Goal: Transaction & Acquisition: Book appointment/travel/reservation

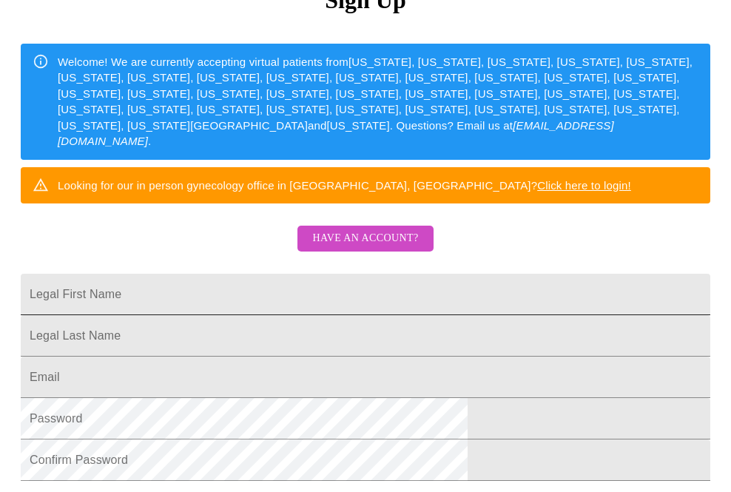
scroll to position [197, 0]
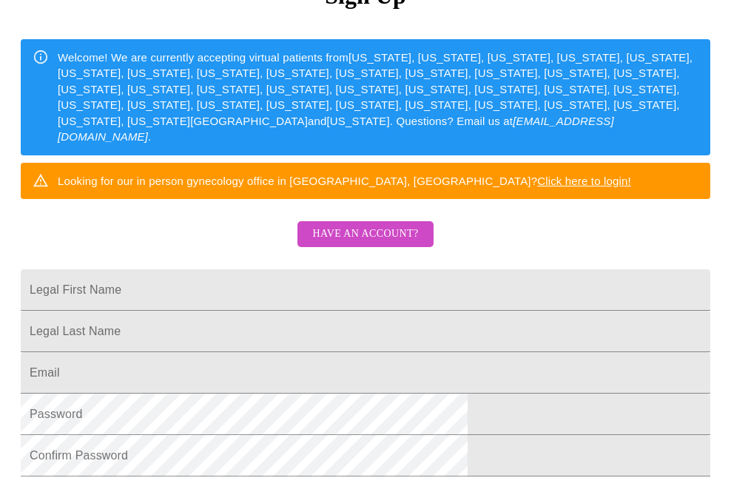
click at [369, 232] on span "Have an account?" at bounding box center [365, 234] width 106 height 19
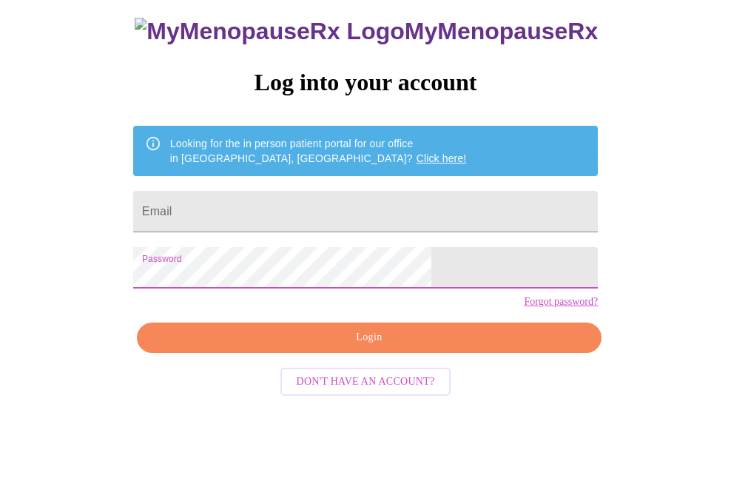
scroll to position [47, 0]
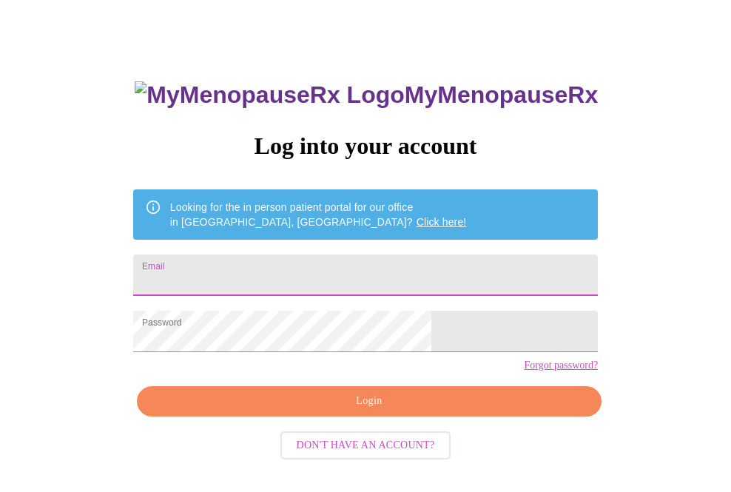
click at [335, 266] on input "Email" at bounding box center [365, 275] width 465 height 41
type input "[EMAIL_ADDRESS][DOMAIN_NAME]"
click at [403, 411] on span "Login" at bounding box center [369, 401] width 431 height 19
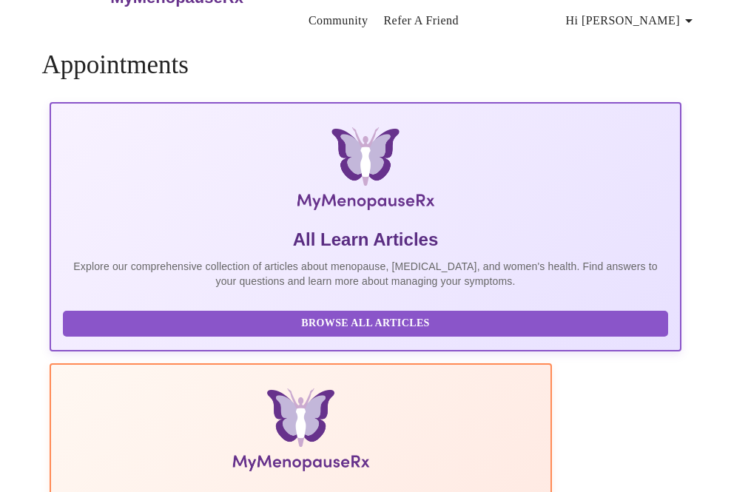
scroll to position [31, 0]
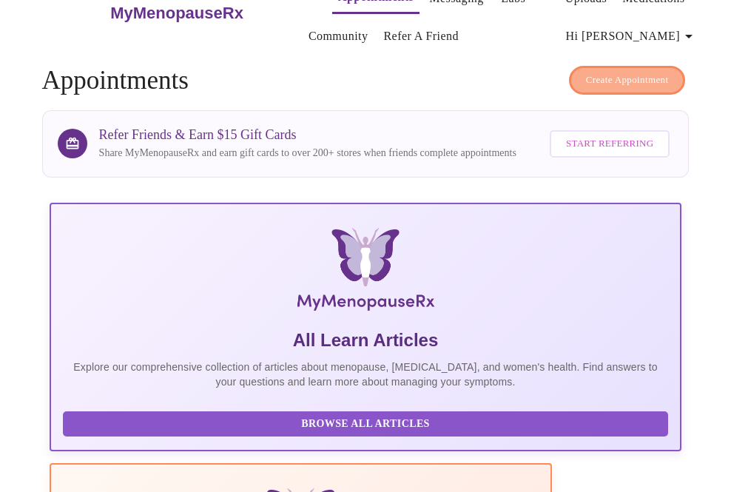
click at [637, 75] on span "Create Appointment" at bounding box center [627, 80] width 83 height 17
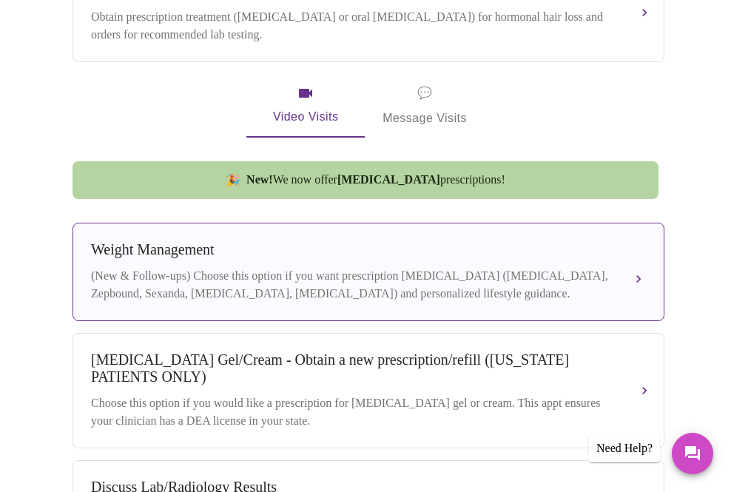
scroll to position [539, 0]
click at [344, 223] on button "[MEDICAL_DATA] (New & Follow-ups) Choose this option if you want prescription […" at bounding box center [369, 272] width 592 height 98
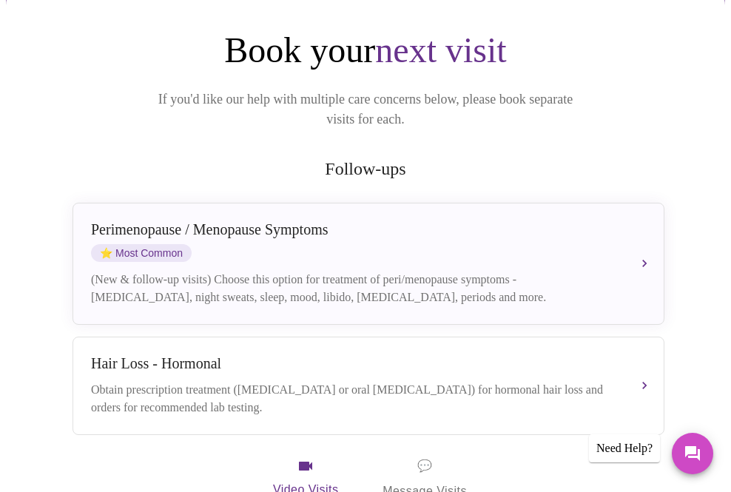
scroll to position [164, 0]
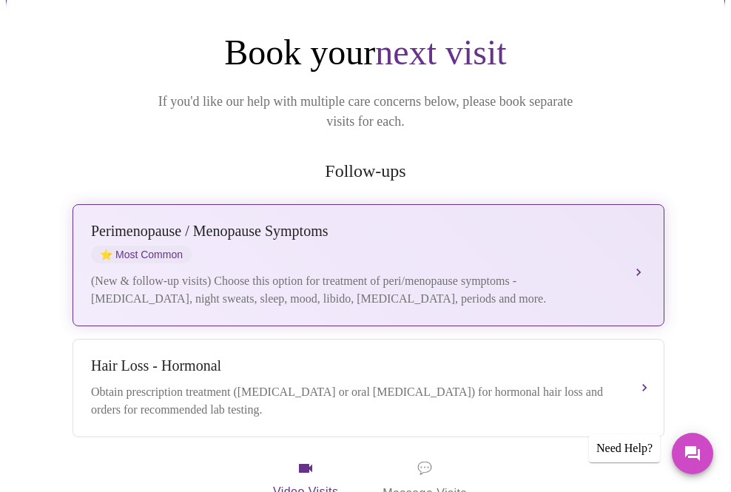
click at [344, 223] on div "[MEDICAL_DATA] / Menopause Symptoms ⭐ Most Common" at bounding box center [353, 243] width 525 height 41
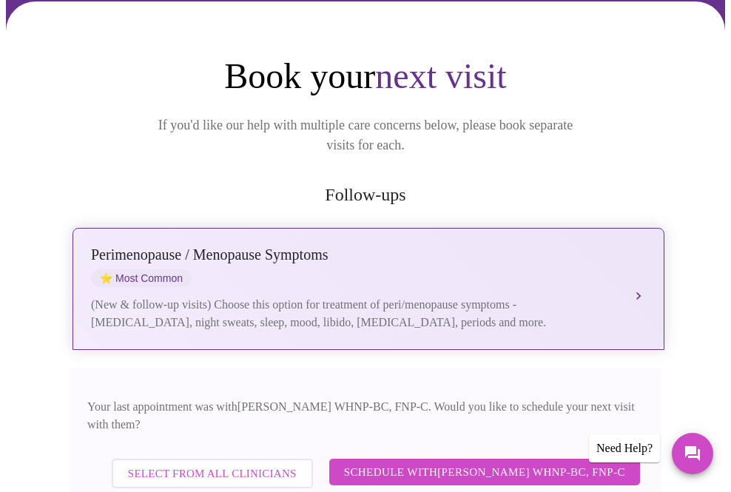
scroll to position [157, 0]
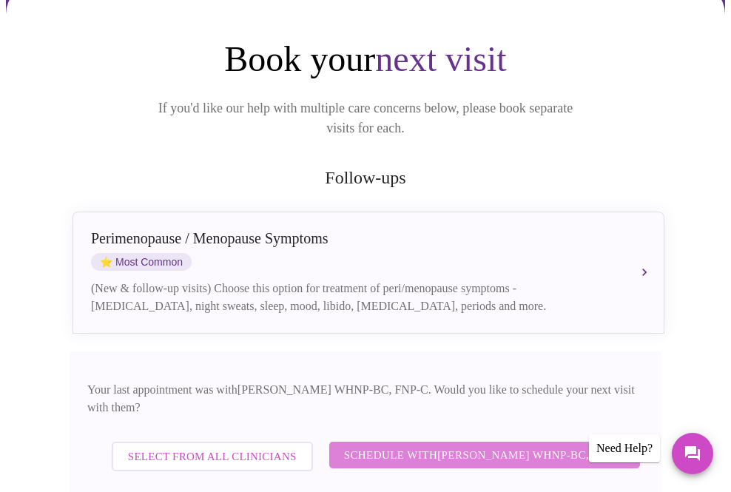
click at [383, 446] on span "Schedule with [PERSON_NAME] WHNP-BC, FNP-C" at bounding box center [484, 455] width 281 height 19
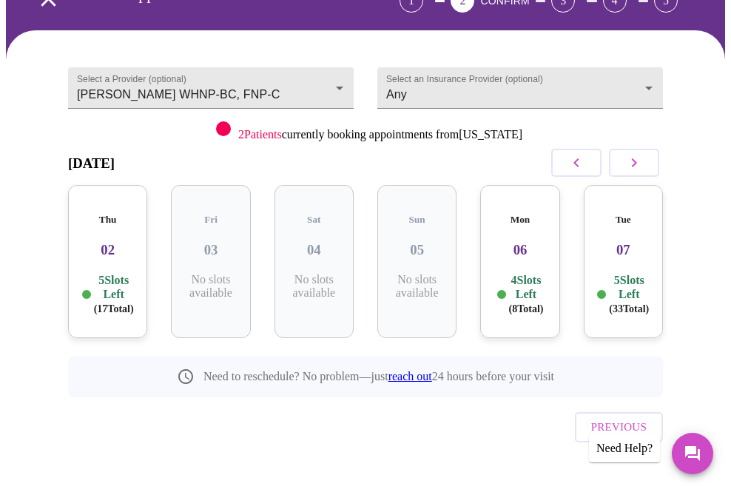
scroll to position [110, 0]
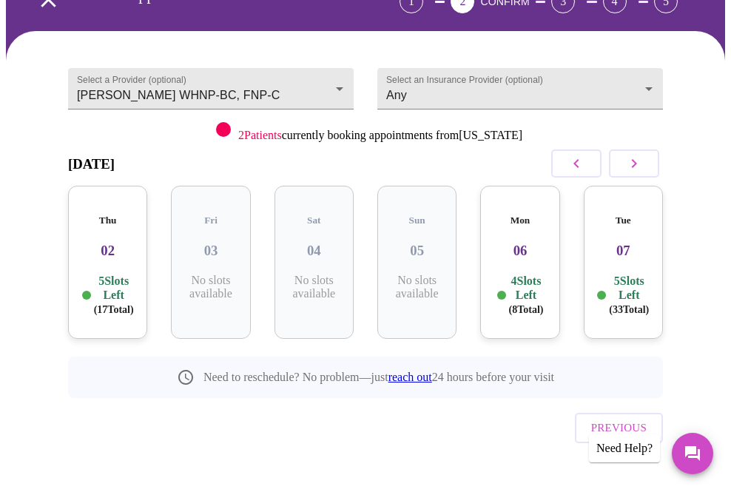
click at [109, 274] on p "5 Slots Left ( 17 Total)" at bounding box center [114, 295] width 40 height 43
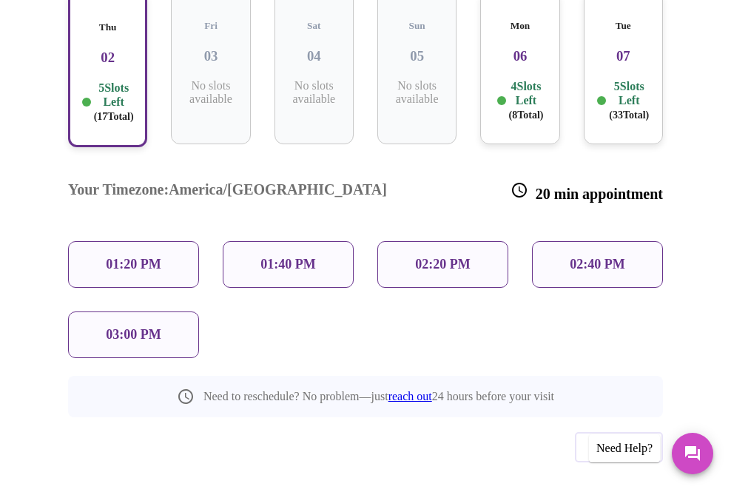
scroll to position [304, 0]
click at [577, 258] on p "02:40 PM" at bounding box center [597, 266] width 55 height 16
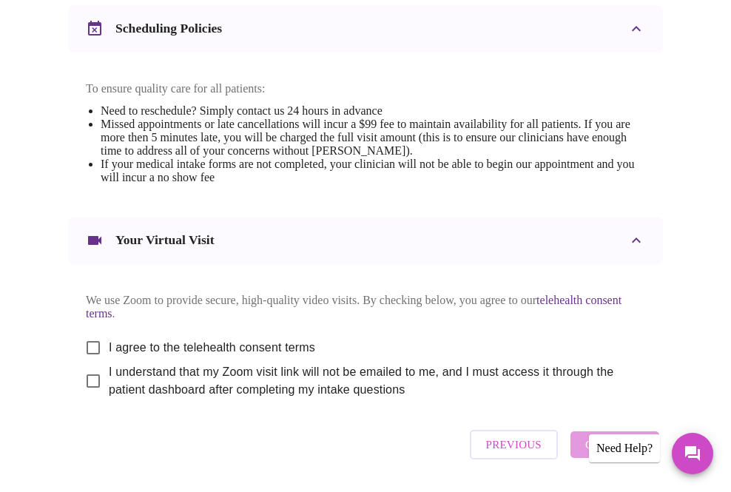
scroll to position [708, 0]
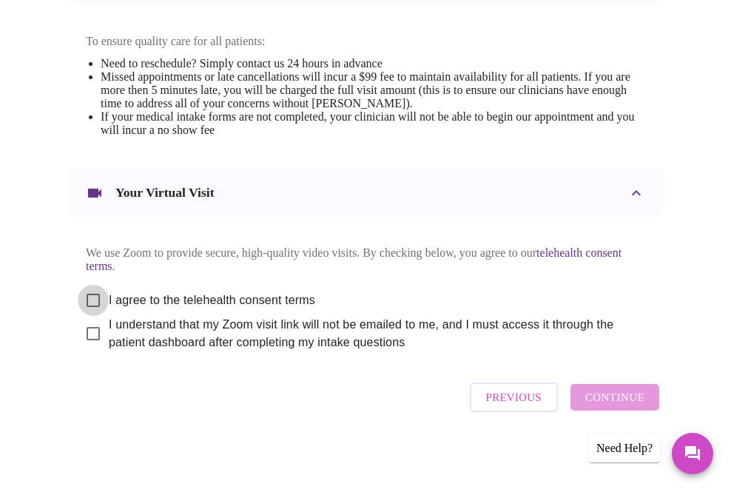
click at [87, 304] on input "I agree to the telehealth consent terms" at bounding box center [93, 300] width 31 height 31
checkbox input "true"
click at [84, 338] on input "I understand that my Zoom visit link will not be emailed to me, and I must acce…" at bounding box center [93, 333] width 31 height 31
checkbox input "true"
click at [611, 403] on span "Continue" at bounding box center [614, 397] width 59 height 19
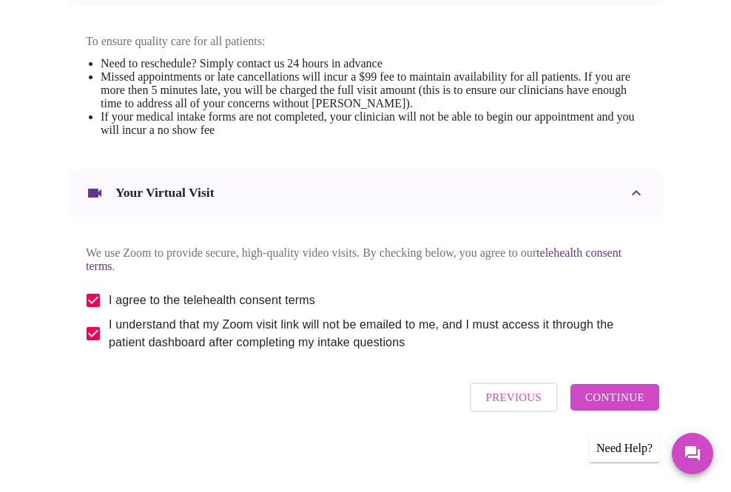
scroll to position [158, 0]
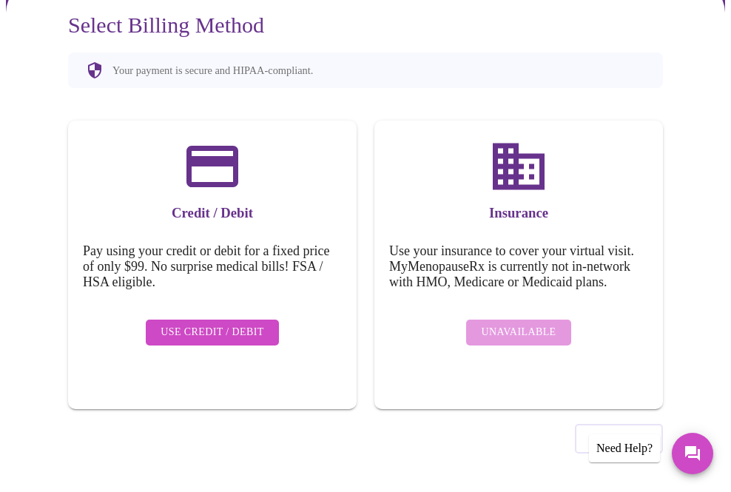
click at [217, 323] on span "Use Credit / Debit" at bounding box center [213, 332] width 104 height 19
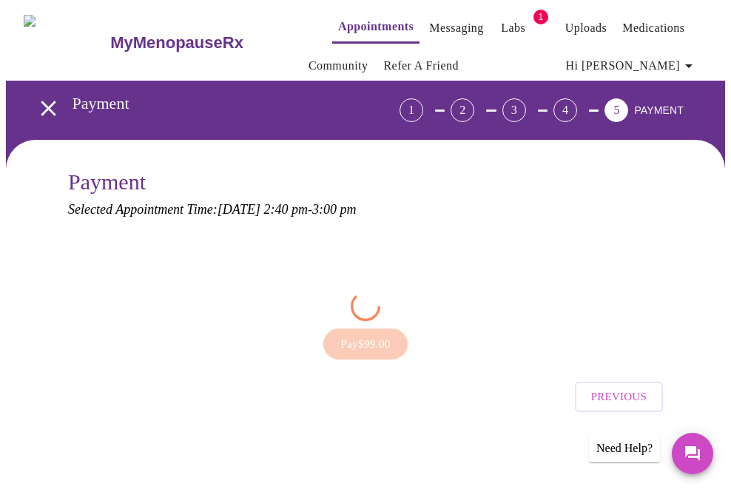
scroll to position [0, 0]
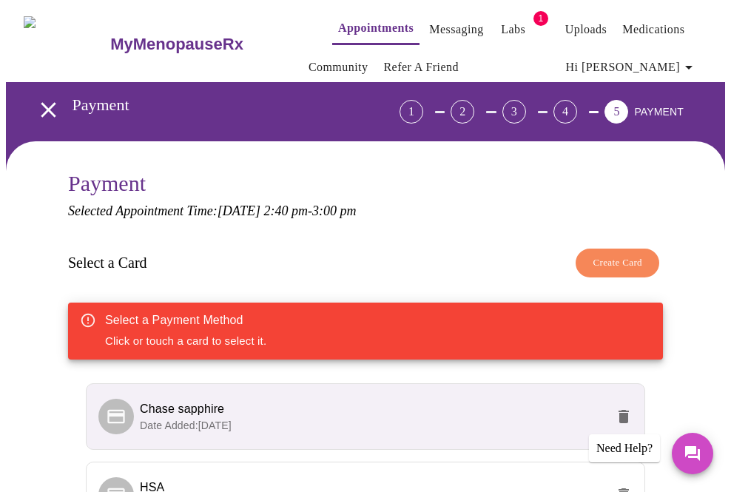
click at [206, 413] on span "Chase sapphire" at bounding box center [182, 409] width 84 height 13
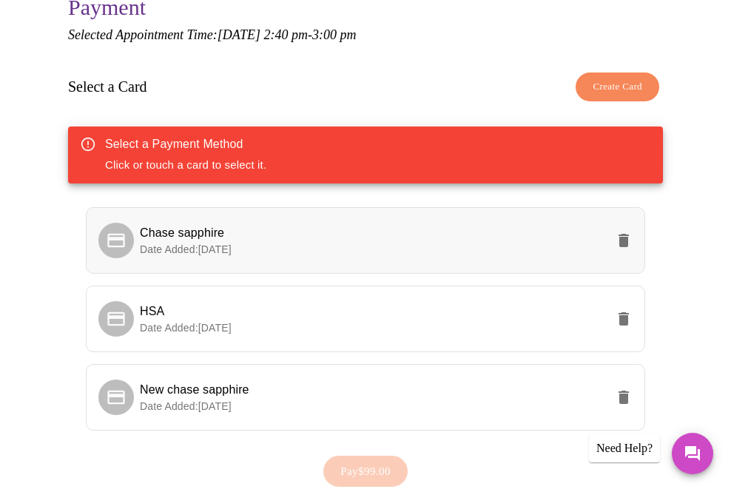
scroll to position [178, 0]
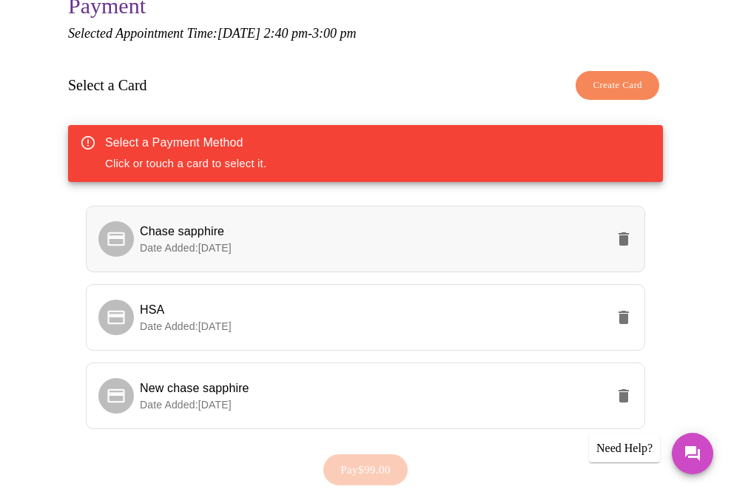
click at [349, 232] on span "Chase sapphire" at bounding box center [373, 232] width 466 height 18
click at [121, 241] on div at bounding box center [116, 239] width 36 height 36
click at [163, 394] on span "New chase sapphire" at bounding box center [373, 389] width 466 height 18
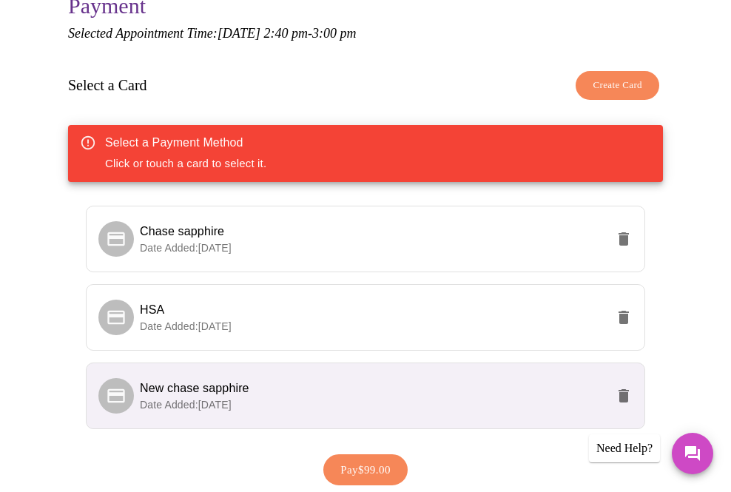
click at [360, 469] on span "Pay $99.00" at bounding box center [365, 469] width 50 height 19
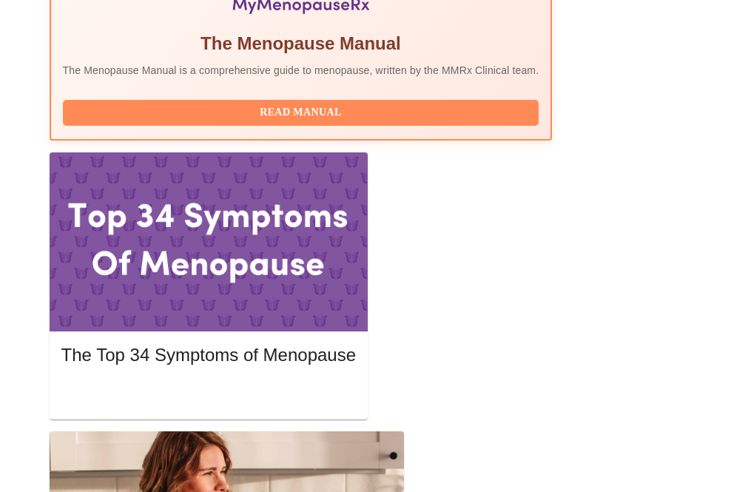
scroll to position [596, 0]
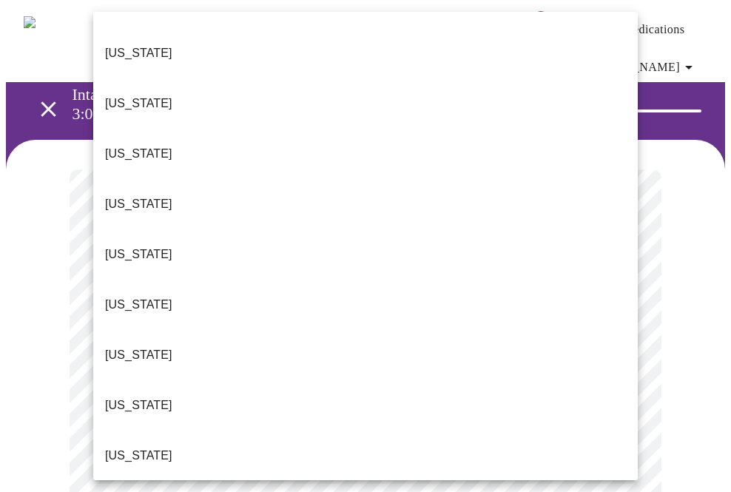
scroll to position [44, 0]
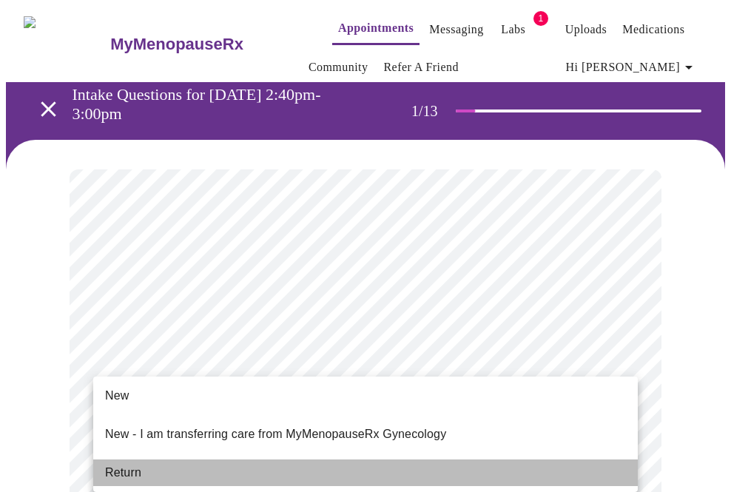
click at [205, 463] on li "Return" at bounding box center [365, 473] width 545 height 27
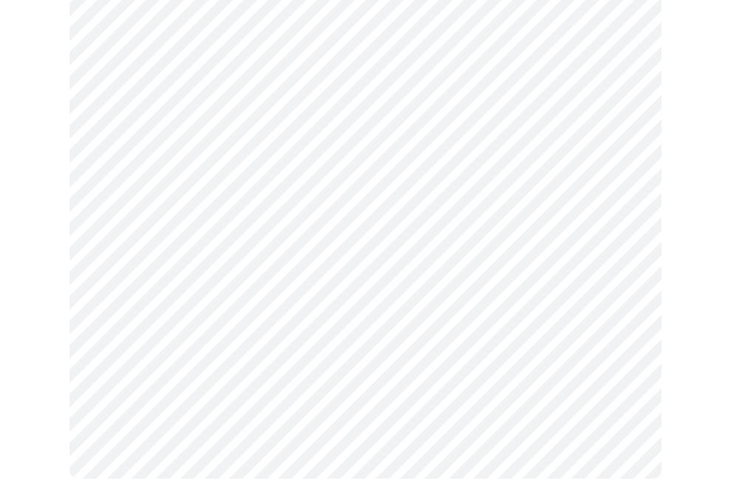
scroll to position [0, 0]
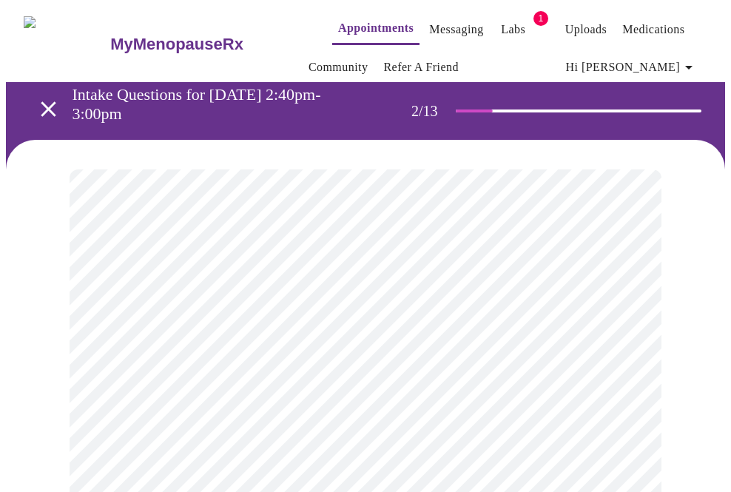
click at [563, 316] on body "MyMenopauseRx Appointments Messaging Labs 1 Uploads Medications Community Refer…" at bounding box center [365, 465] width 719 height 919
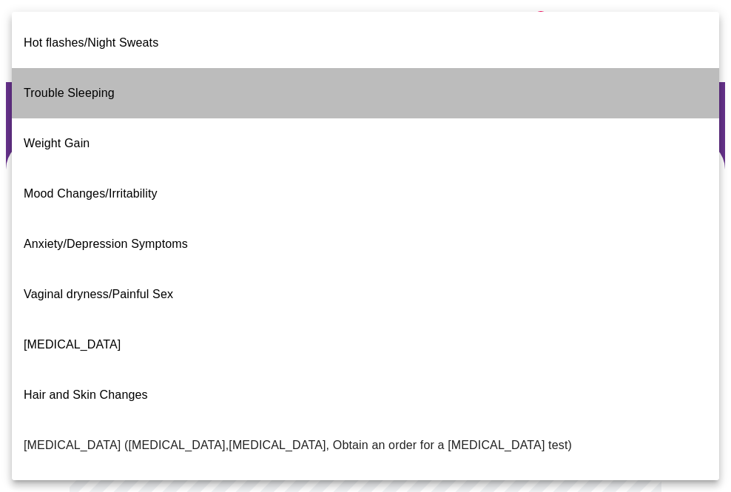
click at [70, 87] on span "Trouble Sleeping" at bounding box center [69, 93] width 91 height 13
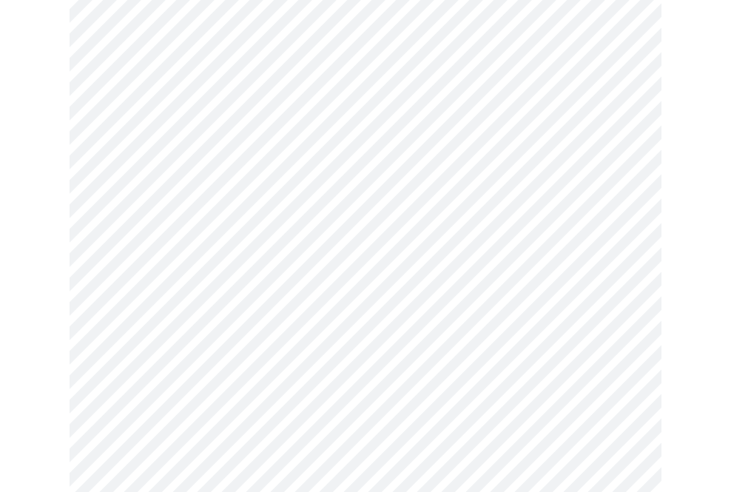
scroll to position [187, 0]
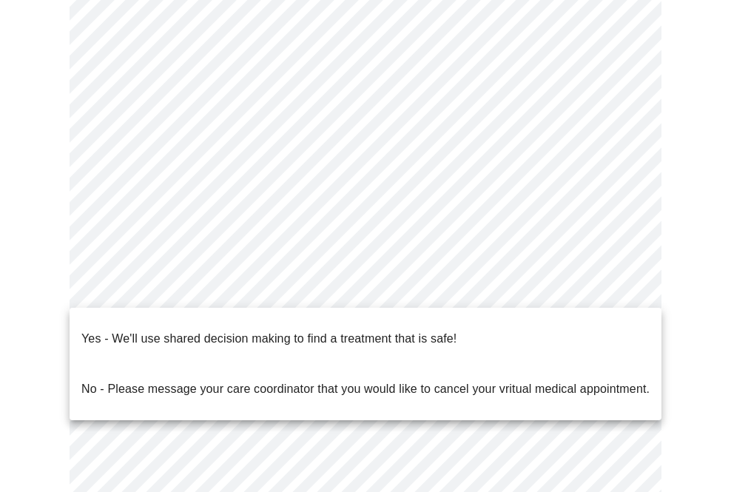
click at [168, 287] on body "MyMenopauseRx Appointments Messaging Labs 1 Uploads Medications Community Refer…" at bounding box center [365, 274] width 719 height 910
click at [116, 331] on p "Yes - We'll use shared decision making to find a treatment that is safe!" at bounding box center [268, 339] width 375 height 18
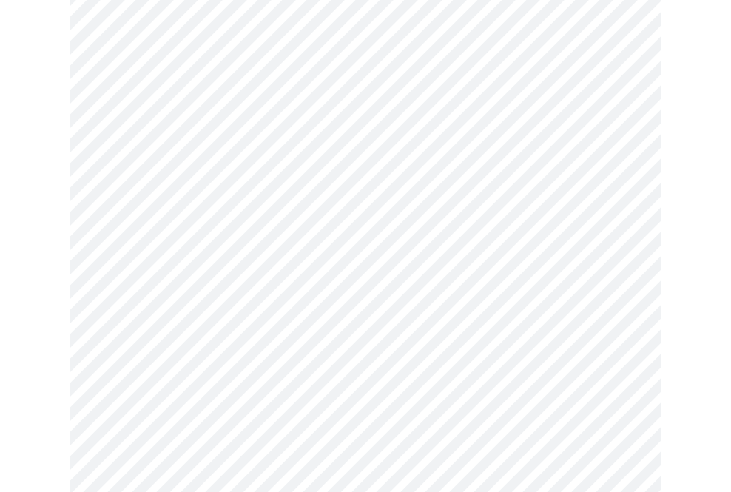
scroll to position [0, 0]
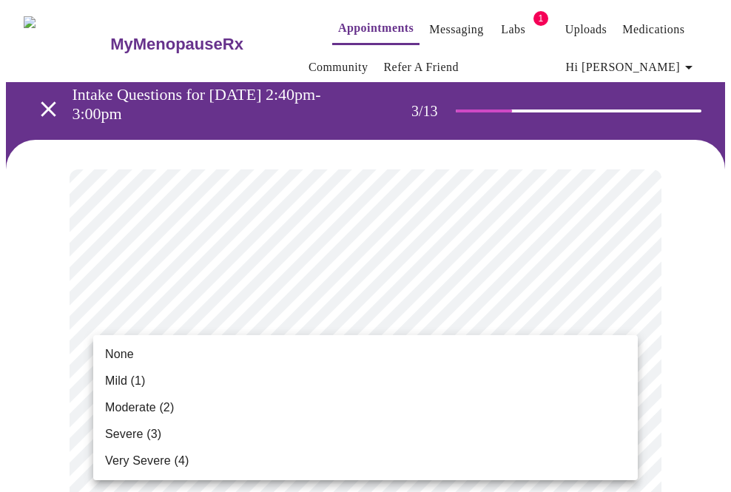
click at [205, 357] on li "None" at bounding box center [365, 354] width 545 height 27
click at [170, 361] on li "None" at bounding box center [365, 354] width 545 height 27
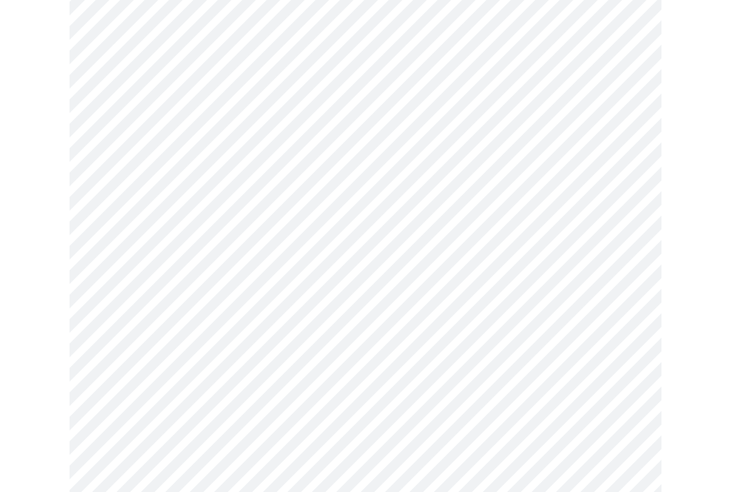
scroll to position [264, 0]
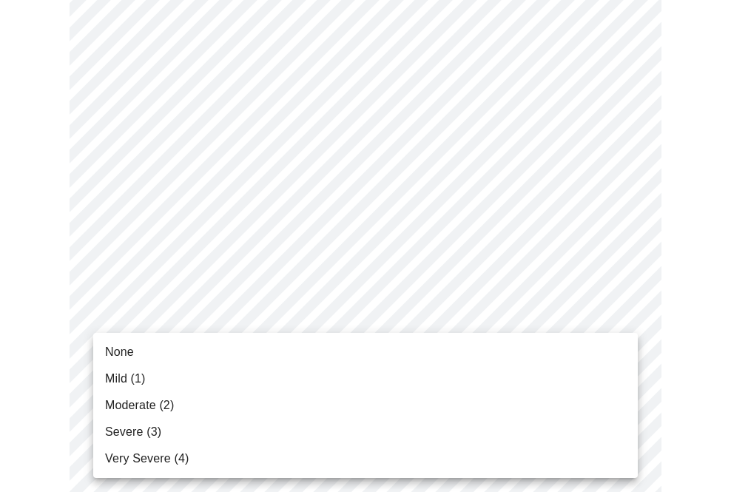
click at [128, 434] on span "Severe (3)" at bounding box center [133, 432] width 56 height 18
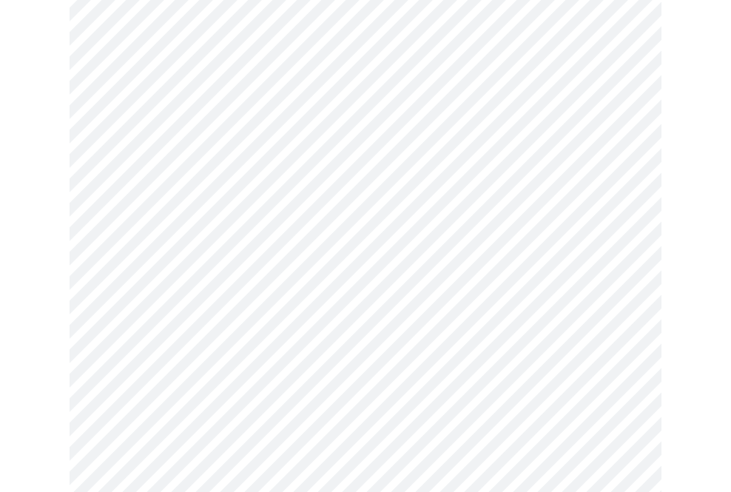
scroll to position [383, 0]
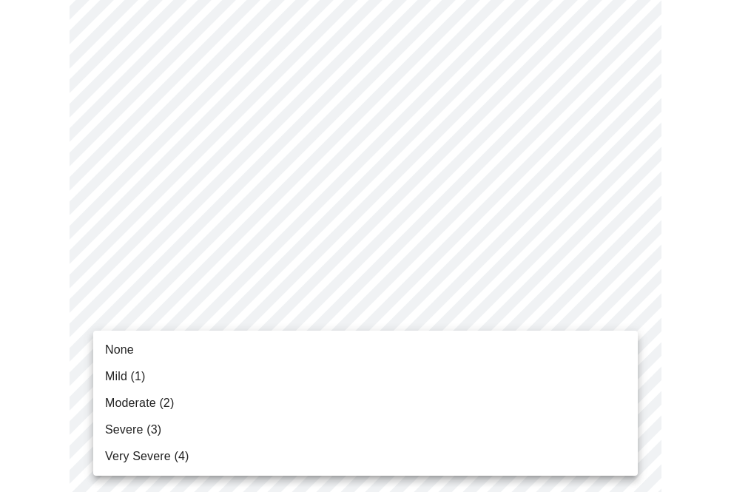
click at [129, 398] on span "Moderate (2)" at bounding box center [139, 403] width 69 height 18
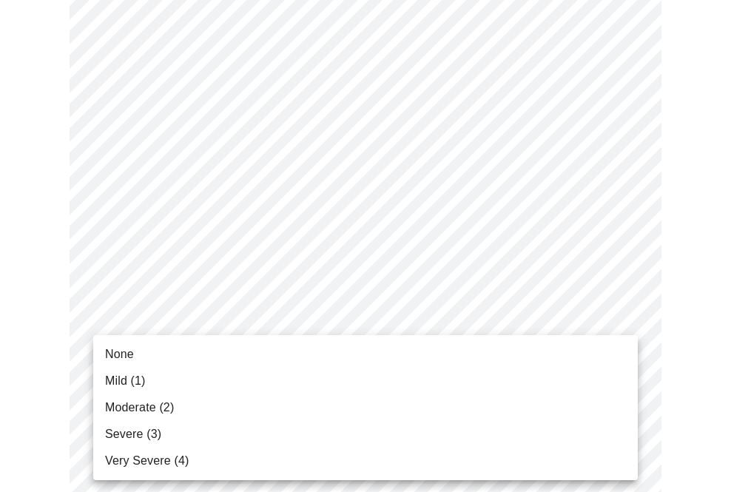
click at [127, 435] on span "Severe (3)" at bounding box center [133, 435] width 56 height 18
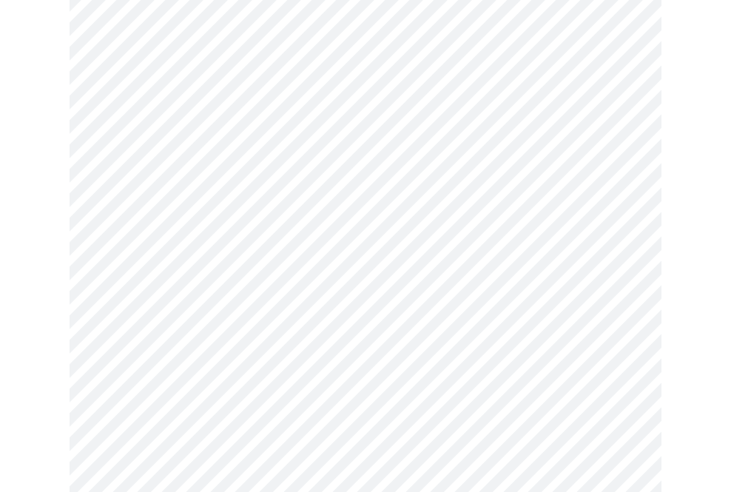
scroll to position [576, 0]
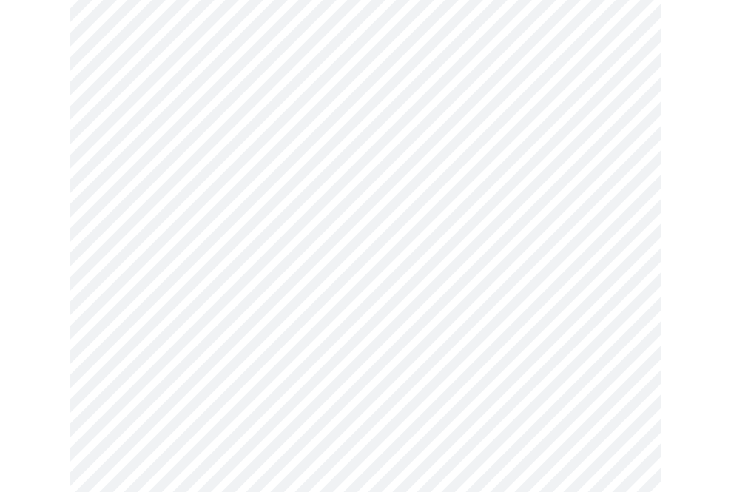
click at [149, 306] on body "MyMenopauseRx Appointments Messaging Labs 1 Uploads Medications Community Refer…" at bounding box center [365, 376] width 719 height 1892
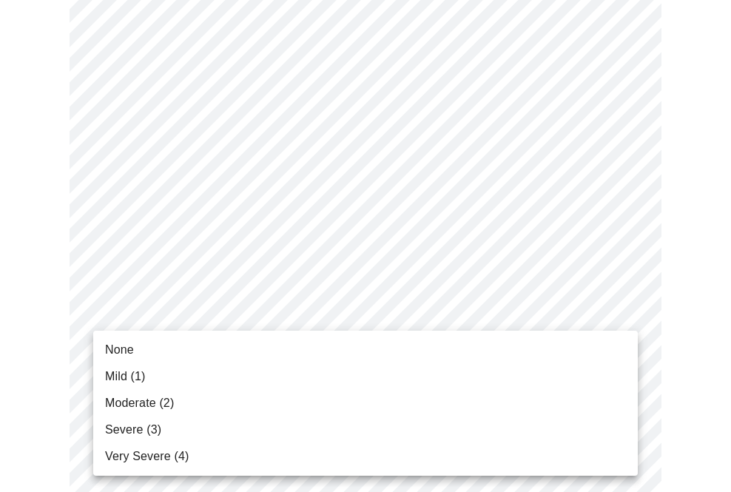
click at [115, 422] on span "Severe (3)" at bounding box center [133, 430] width 56 height 18
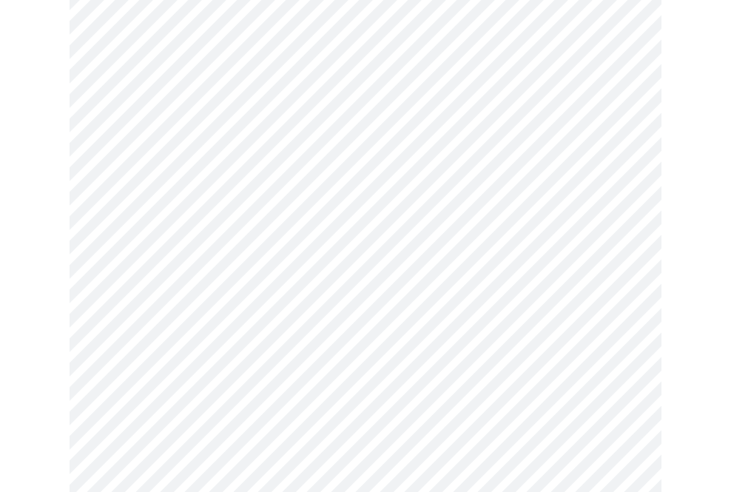
scroll to position [736, 0]
click at [167, 263] on body "MyMenopauseRx Appointments Messaging Labs 1 Uploads Medications Community Refer…" at bounding box center [365, 206] width 719 height 1872
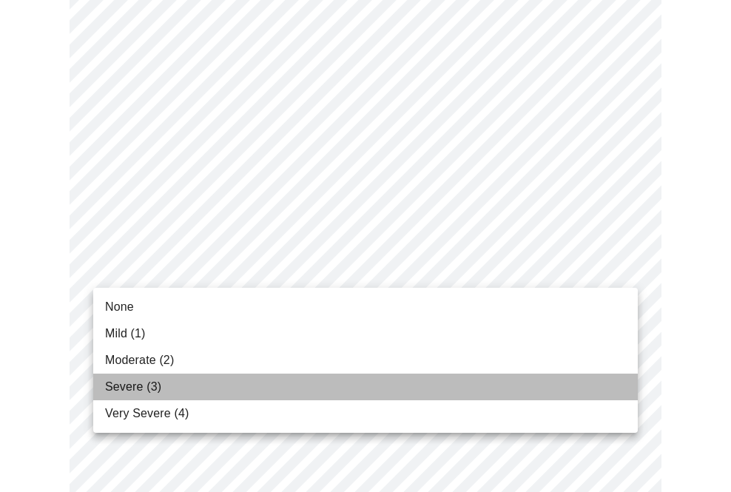
click at [138, 383] on span "Severe (3)" at bounding box center [133, 387] width 56 height 18
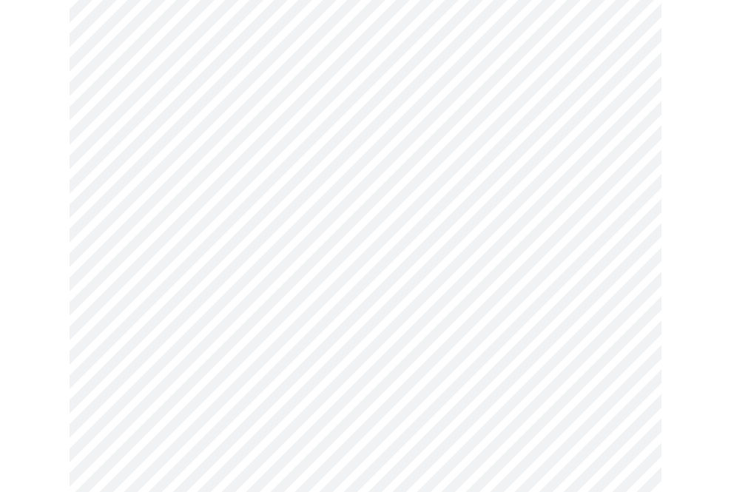
scroll to position [853, 0]
click at [158, 271] on body "MyMenopauseRx Appointments Messaging Labs 1 Uploads Medications Community Refer…" at bounding box center [365, 79] width 719 height 1852
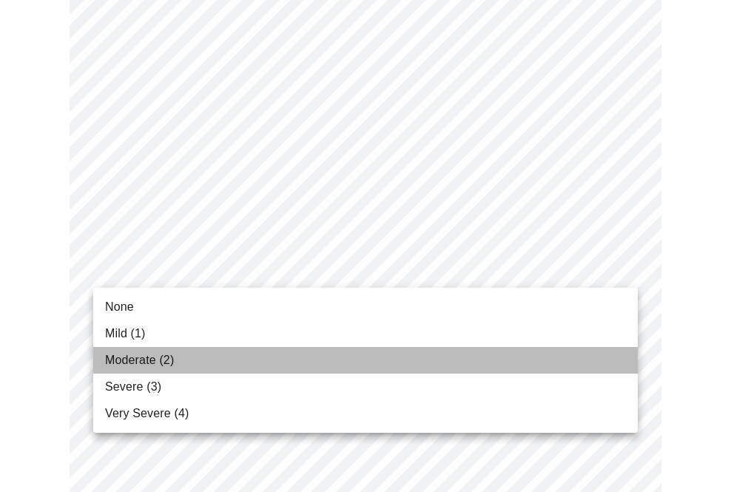
click at [132, 354] on span "Moderate (2)" at bounding box center [139, 361] width 69 height 18
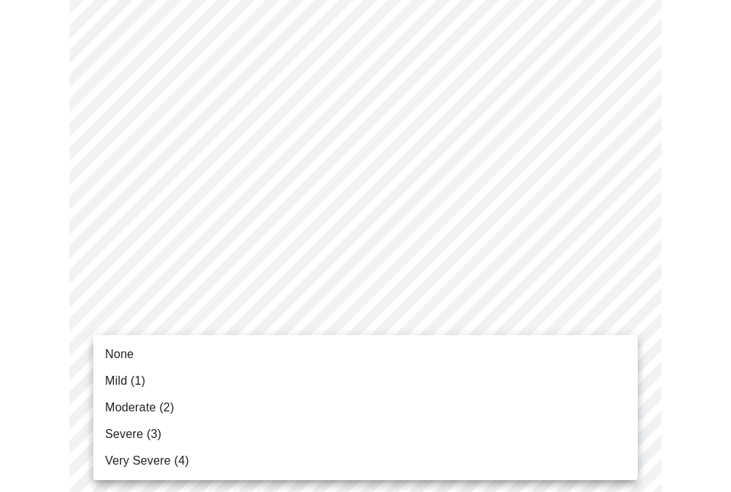
click at [127, 392] on body "MyMenopauseRx Appointments Messaging Labs 1 Uploads Medications Community Refer…" at bounding box center [365, 69] width 719 height 1832
click at [120, 377] on span "Mild (1)" at bounding box center [125, 381] width 41 height 18
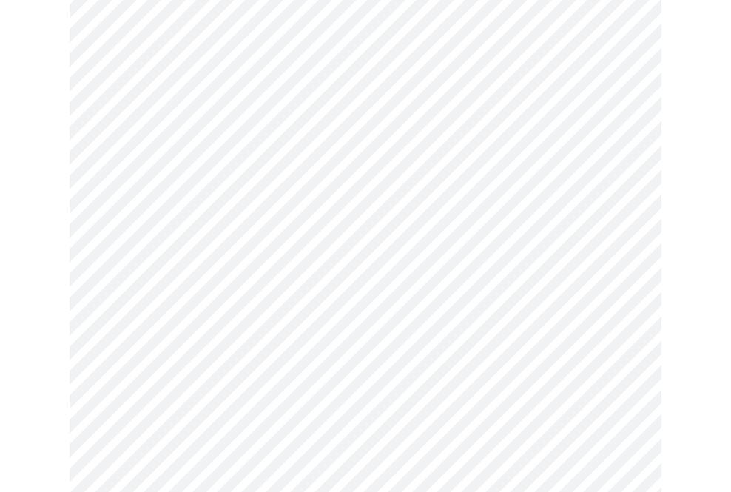
scroll to position [956, 0]
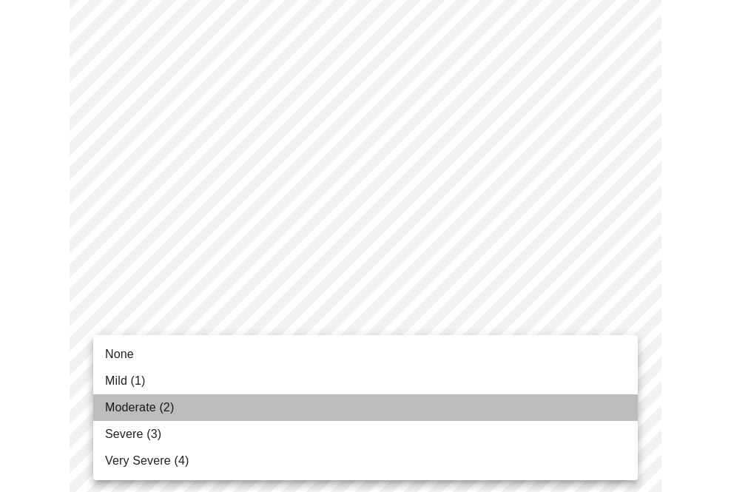
click at [118, 406] on span "Moderate (2)" at bounding box center [139, 408] width 69 height 18
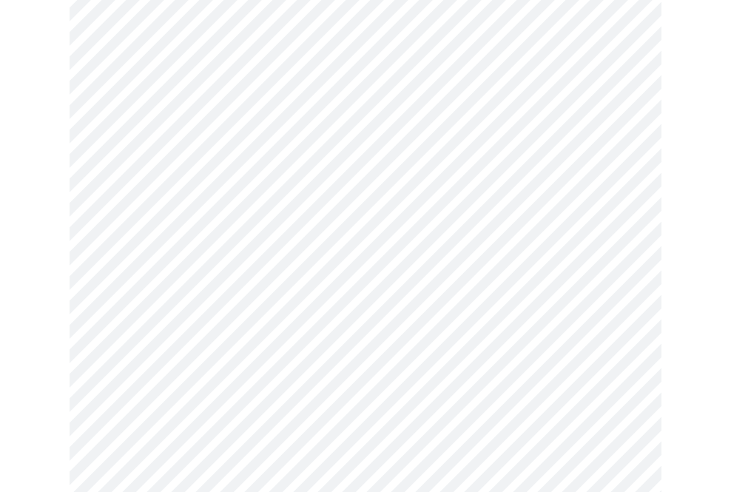
scroll to position [1074, 0]
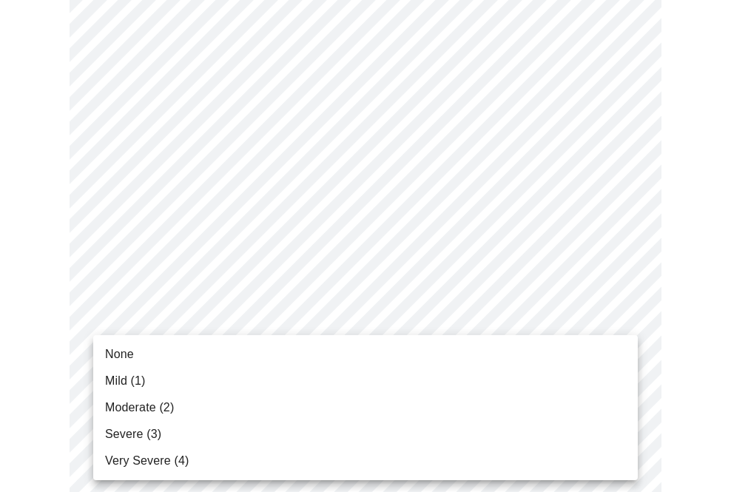
click at [113, 357] on span "None" at bounding box center [119, 355] width 29 height 18
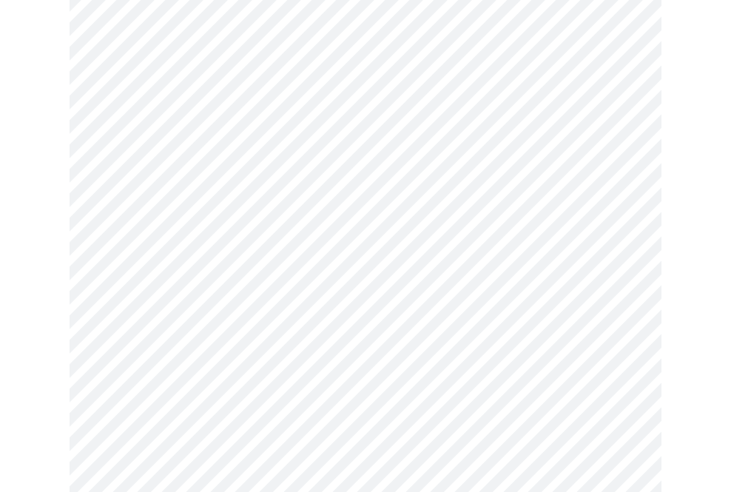
scroll to position [667, 0]
click at [206, 267] on body "MyMenopauseRx Appointments Messaging Labs 1 Uploads Medications Community Refer…" at bounding box center [365, 83] width 719 height 1488
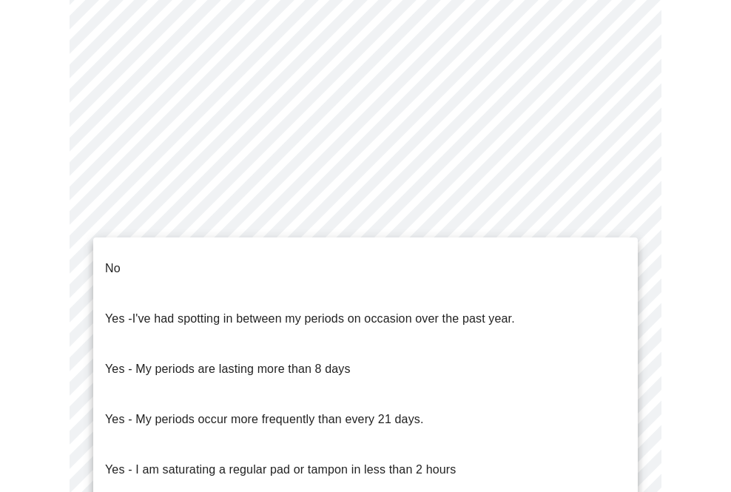
click at [191, 252] on li "No" at bounding box center [365, 269] width 545 height 50
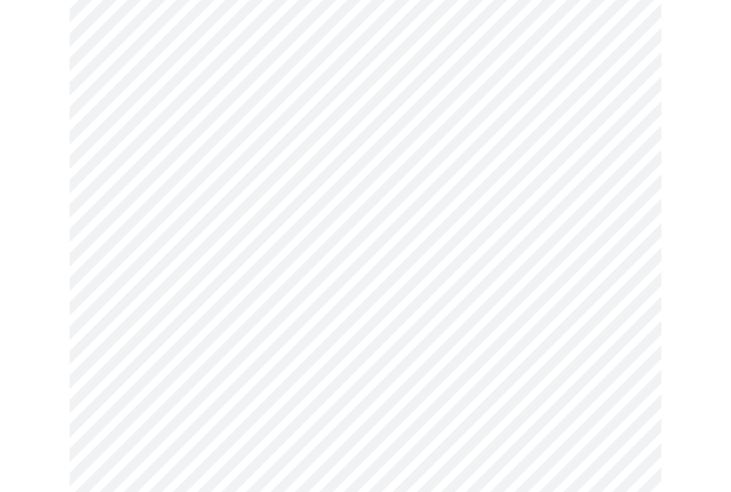
scroll to position [822, 0]
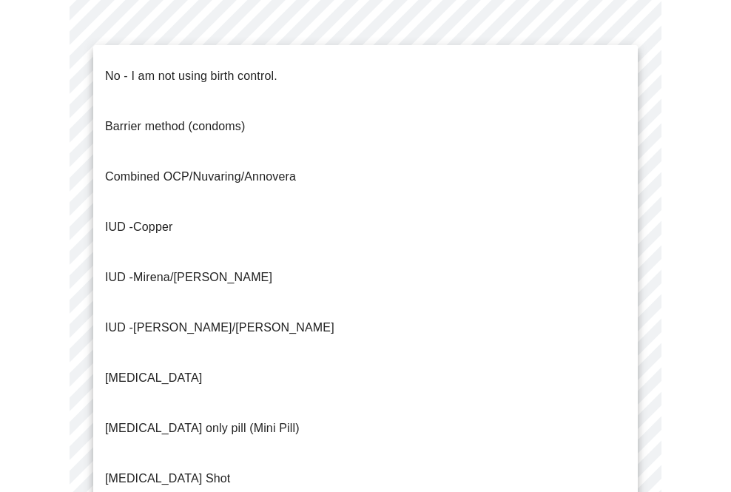
click at [180, 67] on p "No - I am not using birth control." at bounding box center [191, 76] width 172 height 18
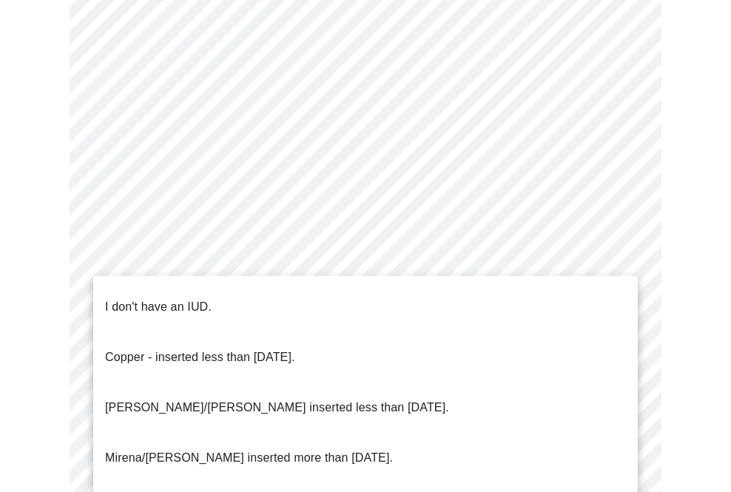
click at [122, 298] on p "I don't have an IUD." at bounding box center [158, 307] width 107 height 18
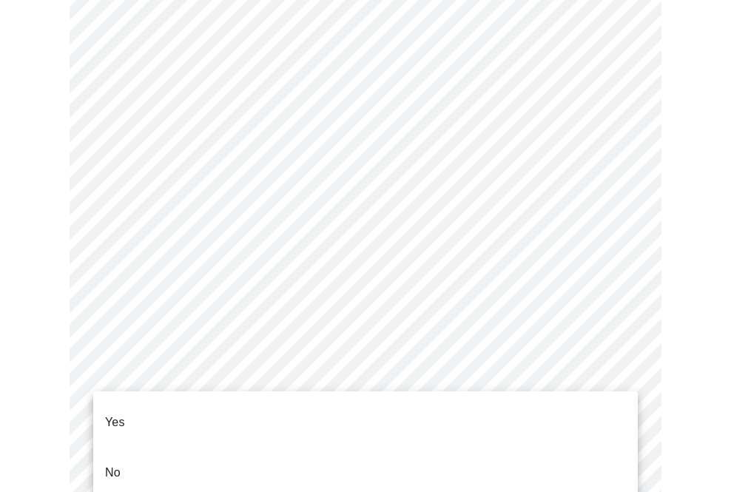
click at [119, 414] on p "Yes" at bounding box center [115, 423] width 20 height 18
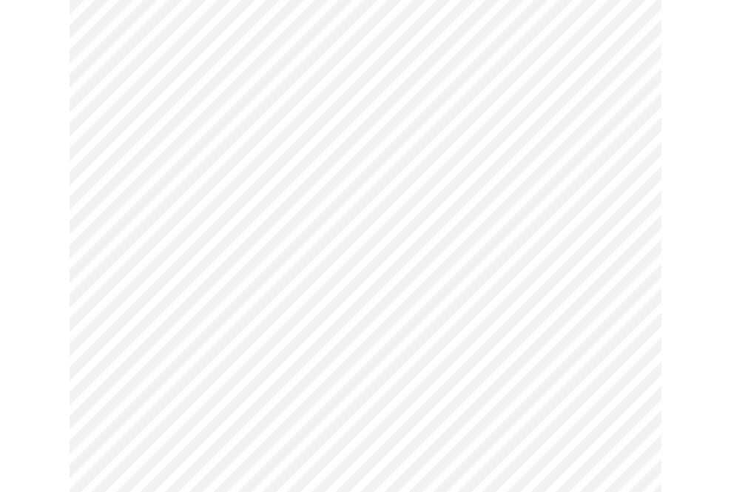
scroll to position [195, 0]
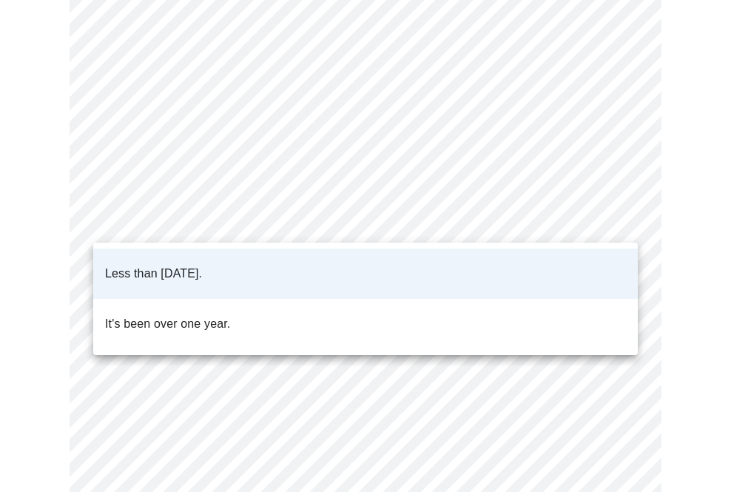
click at [383, 223] on body "MyMenopauseRx Appointments Messaging Labs 1 Uploads Medications Community Refer…" at bounding box center [365, 369] width 719 height 1116
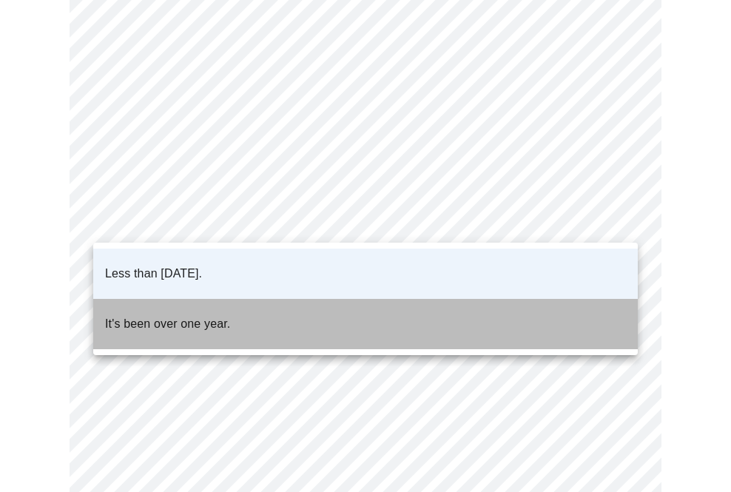
click at [191, 315] on p "It's been over one year." at bounding box center [167, 324] width 125 height 18
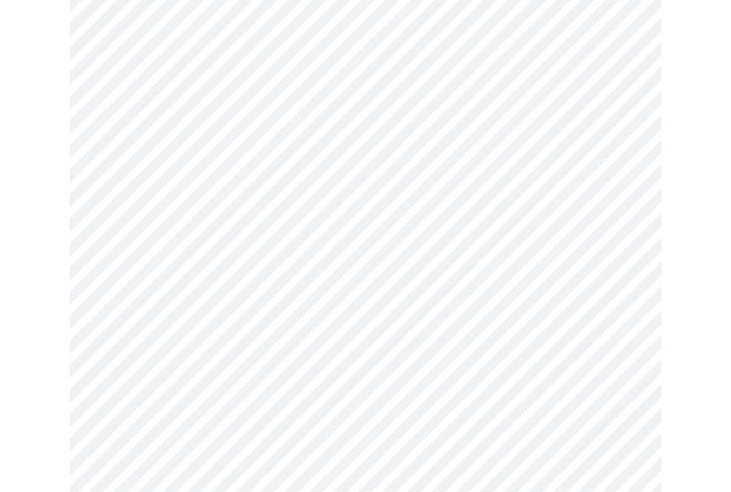
scroll to position [3896, 0]
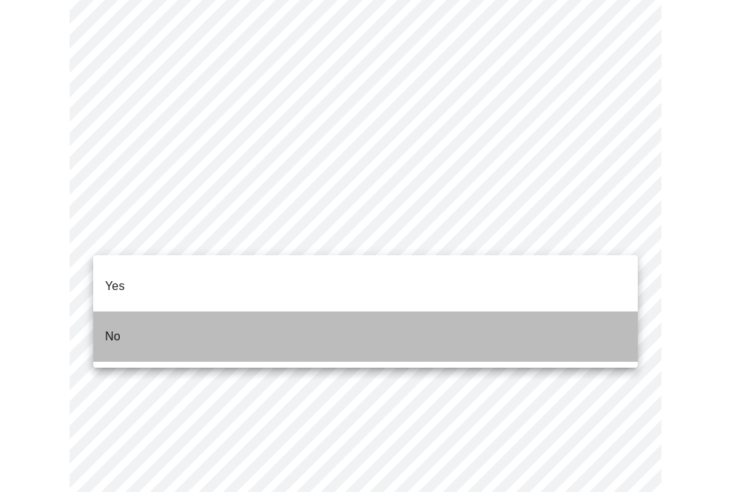
click at [204, 317] on li "No" at bounding box center [365, 337] width 545 height 50
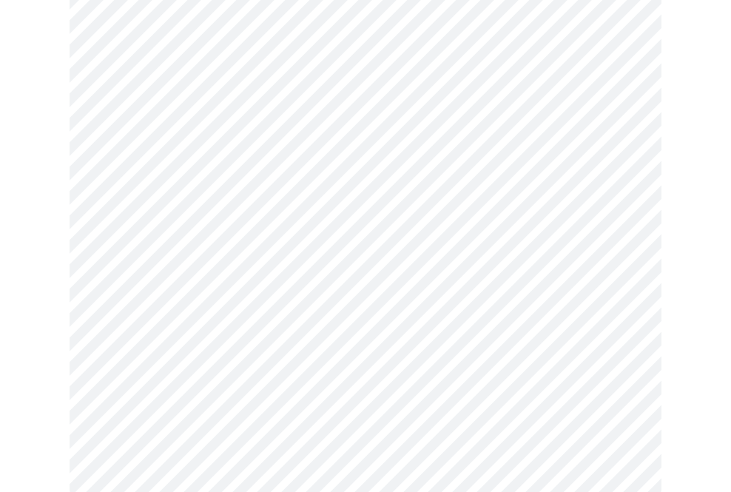
scroll to position [1426, 0]
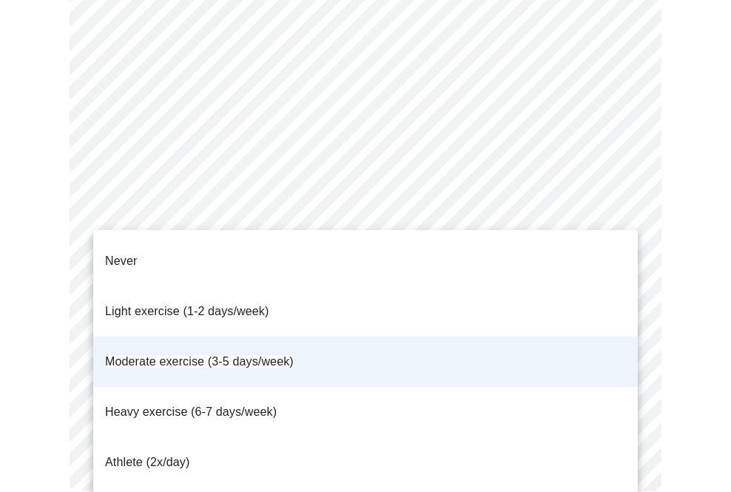
click at [275, 289] on li "Light exercise (1-2 days/week)" at bounding box center [365, 311] width 545 height 50
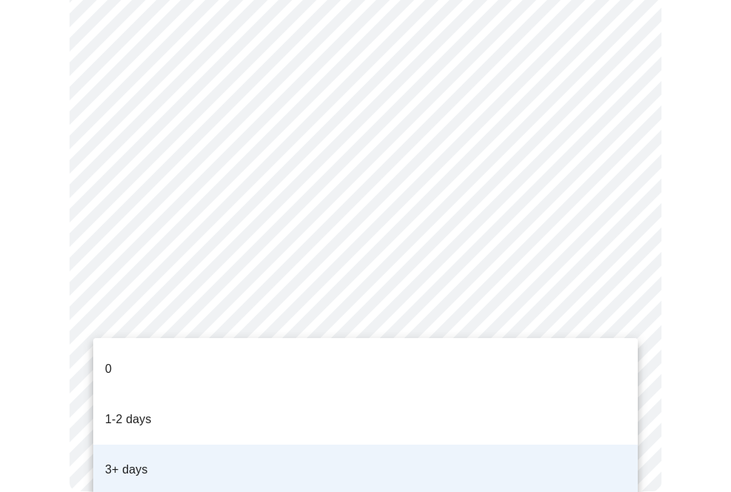
click at [204, 394] on li "1-2 days" at bounding box center [365, 419] width 545 height 50
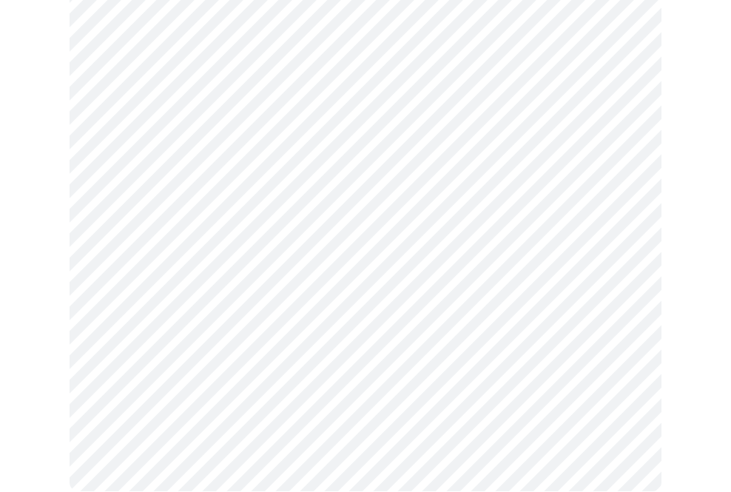
scroll to position [0, 0]
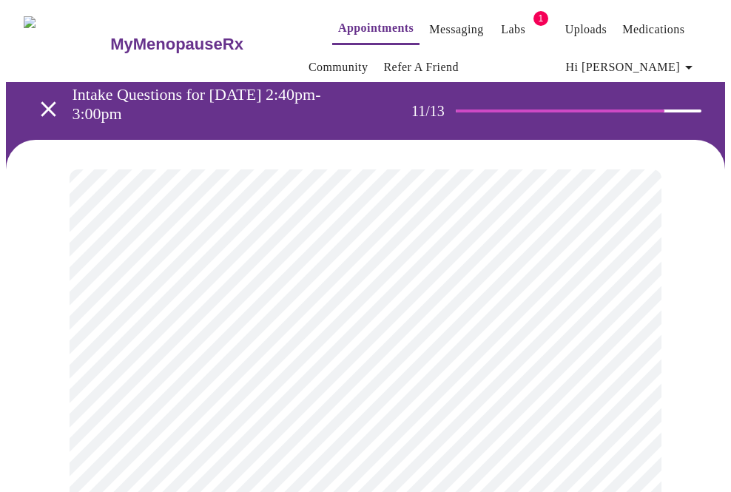
click at [705, 355] on div at bounding box center [365, 348] width 719 height 417
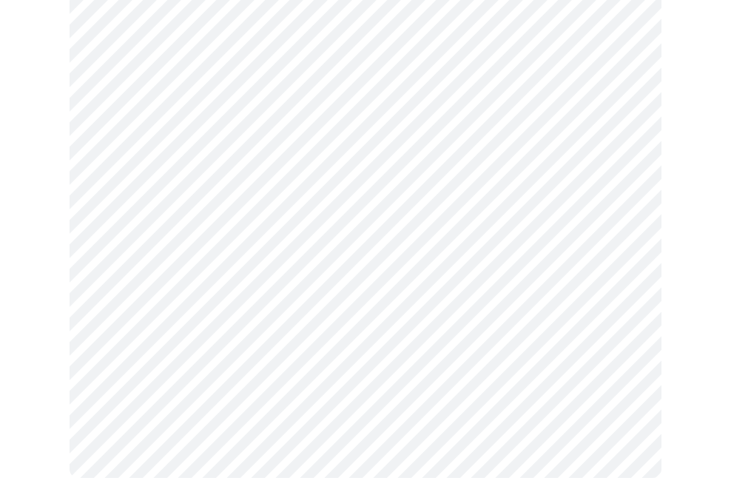
scroll to position [828, 0]
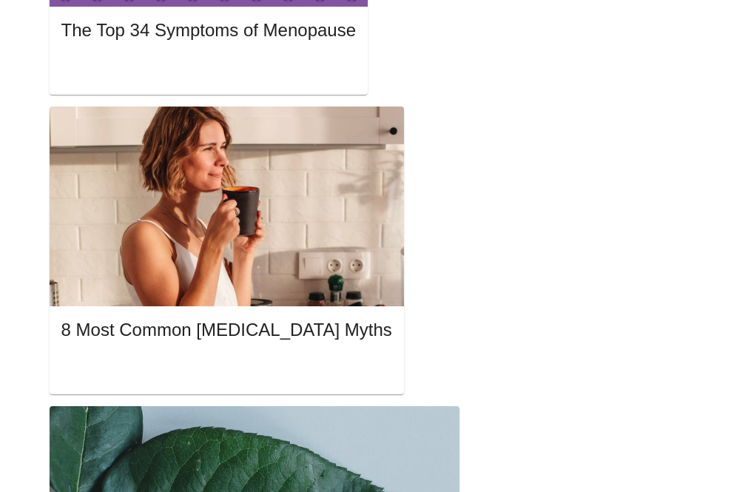
scroll to position [31, 0]
